Goal: Navigation & Orientation: Find specific page/section

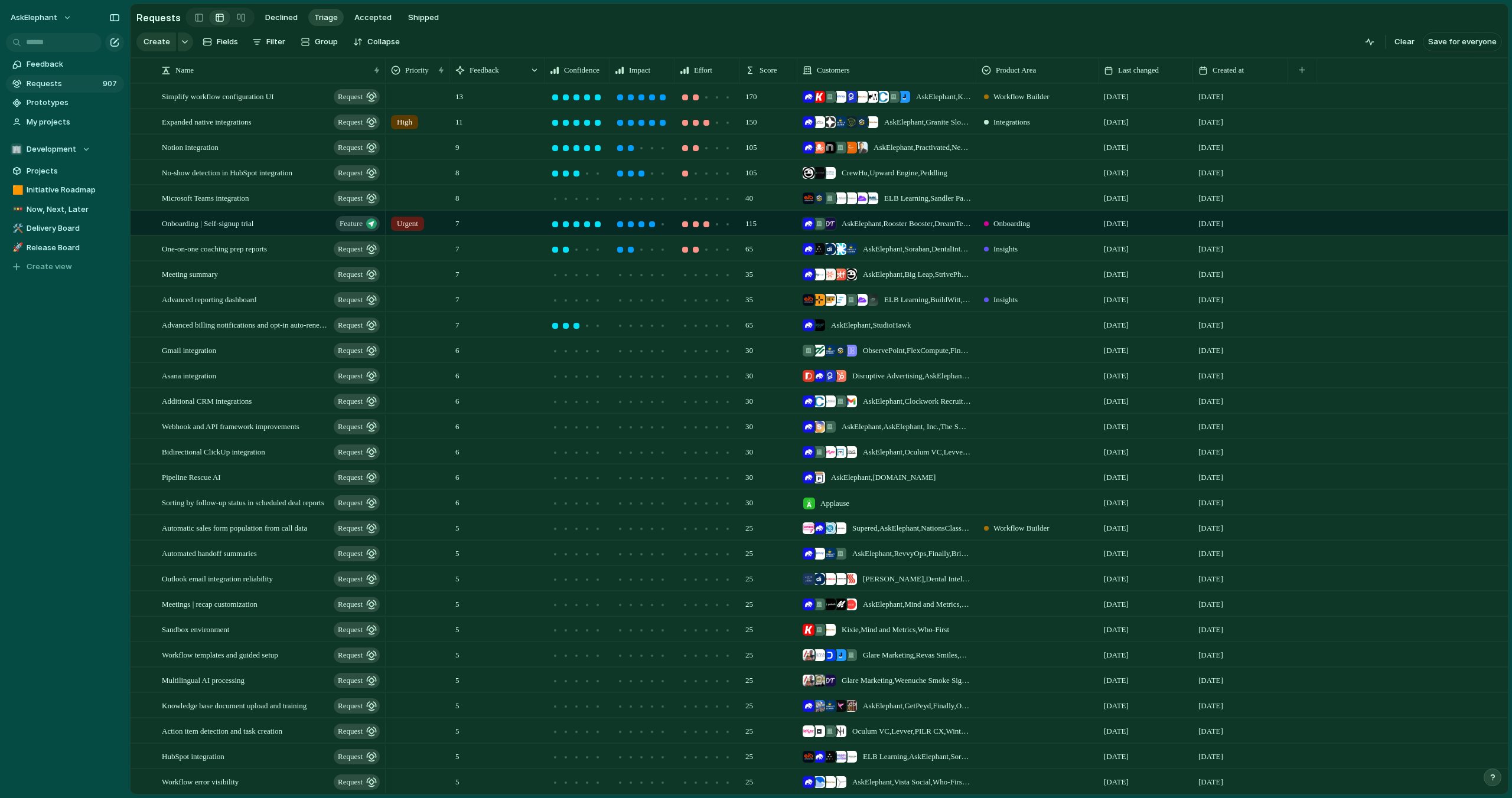
click at [49, 89] on link "Requests 907" at bounding box center [64, 84] width 118 height 18
click at [49, 84] on span "Requests" at bounding box center [63, 84] width 72 height 12
click at [78, 81] on span "Requests" at bounding box center [63, 84] width 72 height 12
click at [55, 187] on span "Initiative Roadmap" at bounding box center [73, 190] width 94 height 12
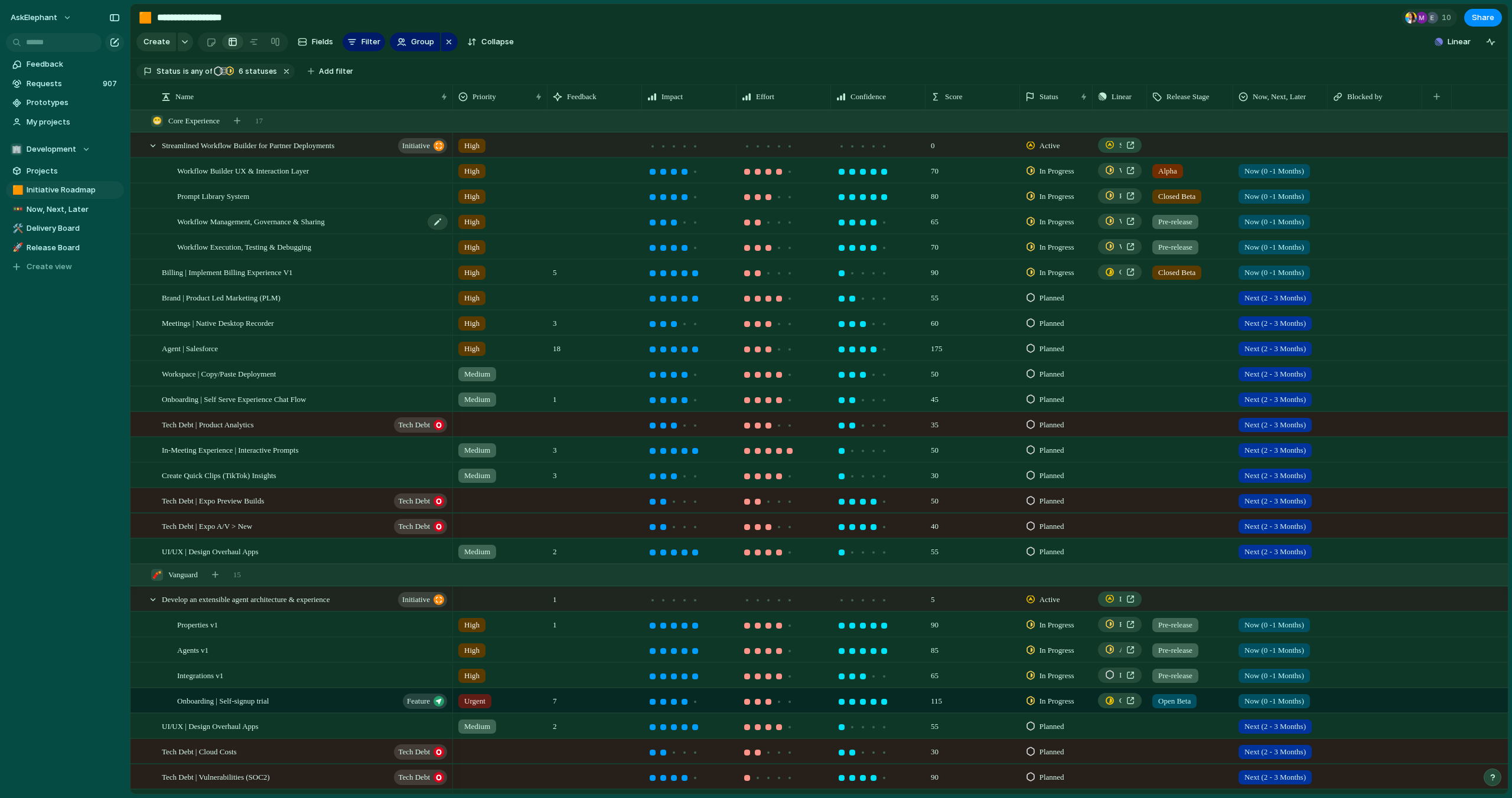
click at [366, 218] on div "Workflow Management, Governance & Sharing" at bounding box center [313, 222] width 272 height 24
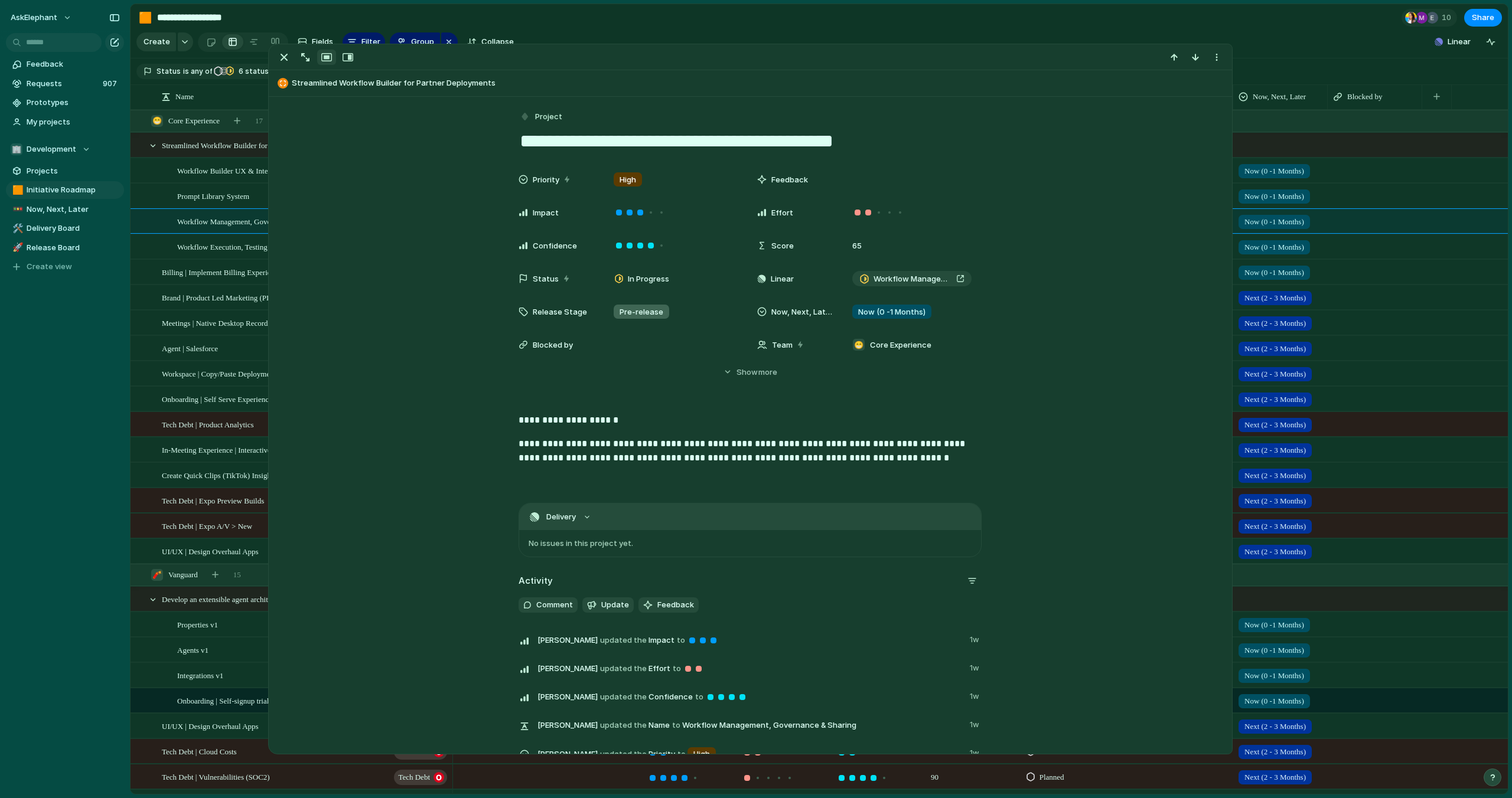
click at [566, 521] on button "Delivery" at bounding box center [750, 517] width 462 height 27
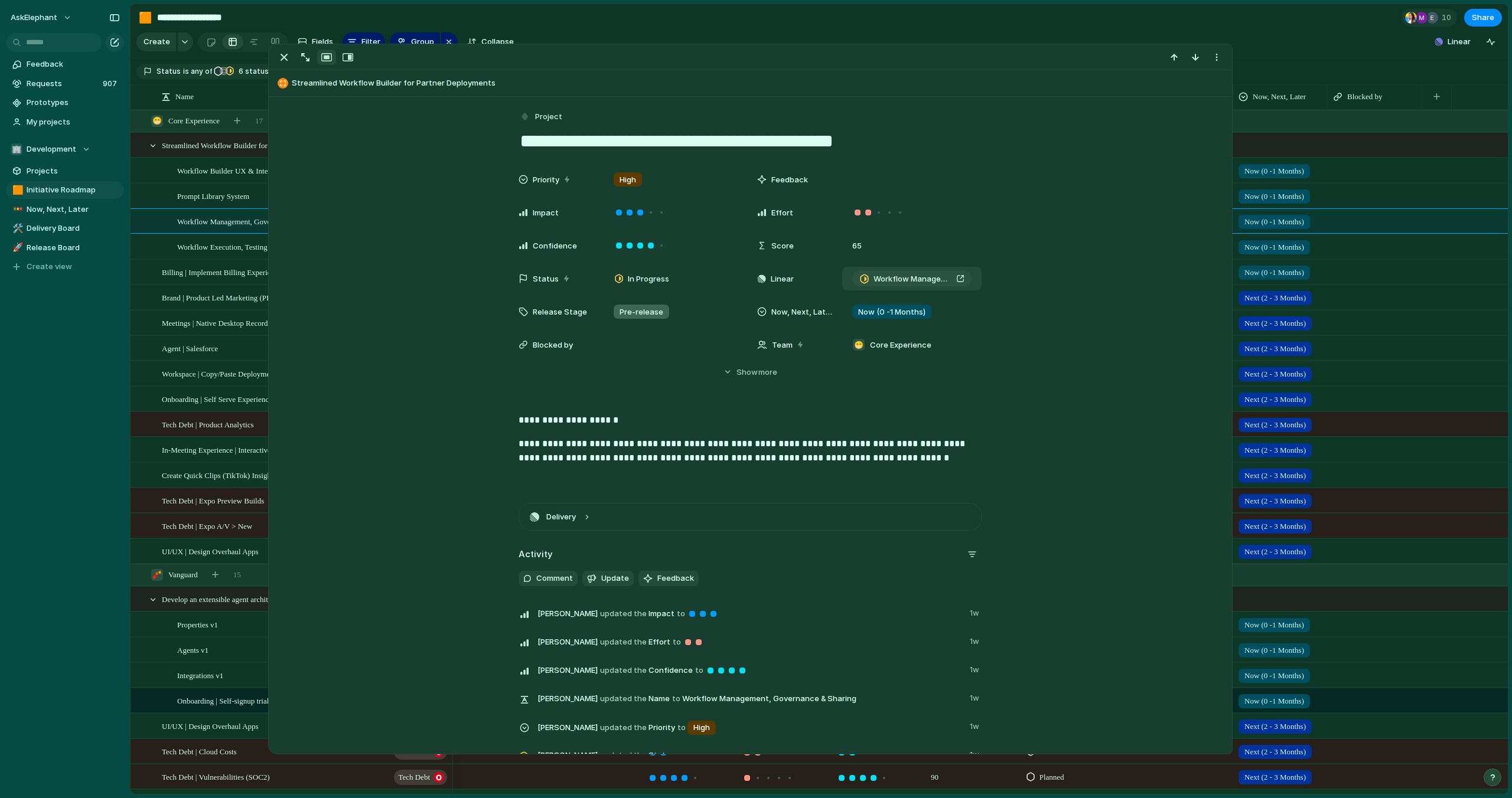
click at [917, 285] on link "Workflow Management, Governance & Sharing" at bounding box center [911, 278] width 120 height 16
